Goal: Find specific page/section: Find specific page/section

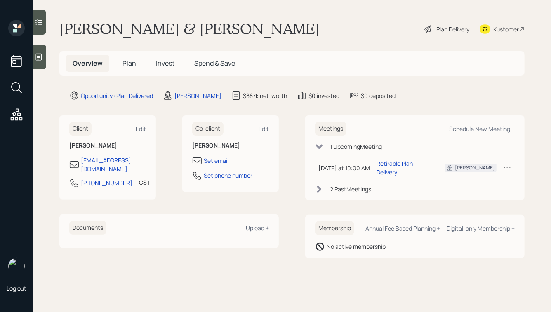
click at [126, 64] on span "Plan" at bounding box center [130, 63] width 14 height 9
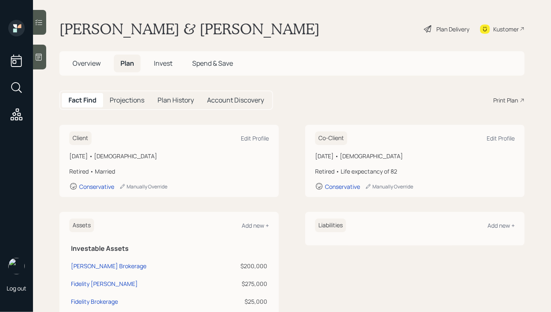
click at [158, 61] on span "Invest" at bounding box center [163, 63] width 19 height 9
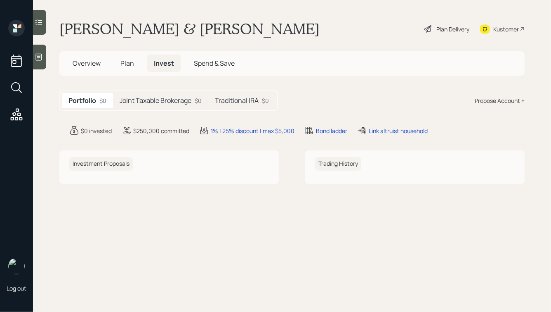
click at [160, 101] on h5 "Joint Taxable Brokerage" at bounding box center [156, 101] width 72 height 8
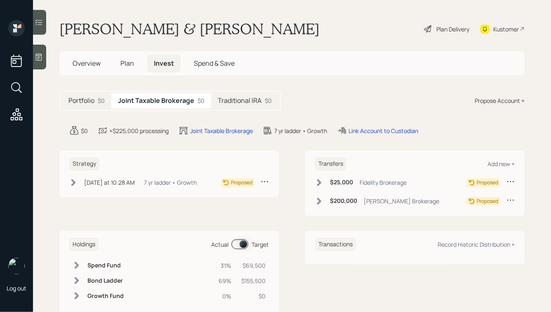
click at [249, 103] on h5 "Traditional IRA" at bounding box center [240, 101] width 44 height 8
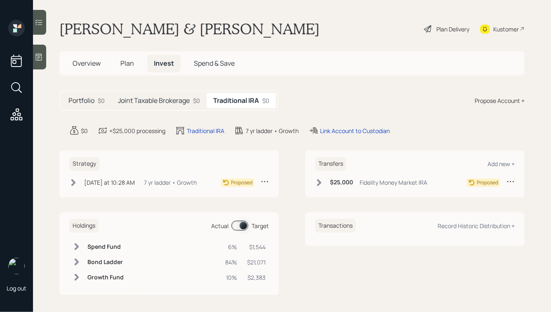
click at [181, 101] on h5 "Joint Taxable Brokerage" at bounding box center [154, 101] width 72 height 8
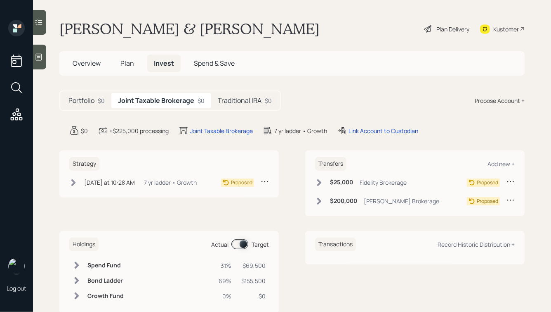
click at [122, 63] on span "Plan" at bounding box center [128, 63] width 14 height 9
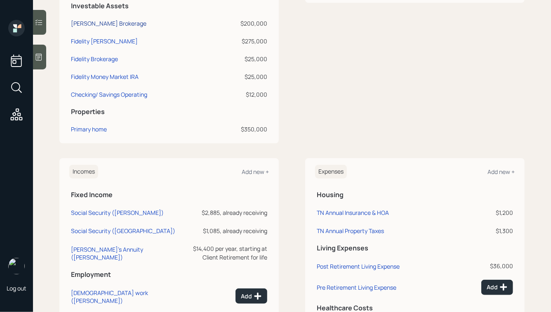
scroll to position [245, 0]
